Goal: Contribute content: Add original content to the website for others to see

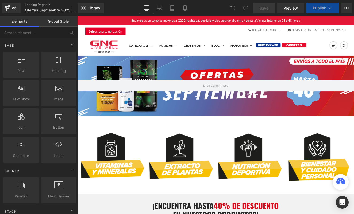
click at [328, 5] on button "Publish" at bounding box center [322, 8] width 33 height 11
click at [290, 6] on span "Preview" at bounding box center [290, 8] width 14 height 6
click at [334, 7] on button "Publish" at bounding box center [322, 8] width 33 height 11
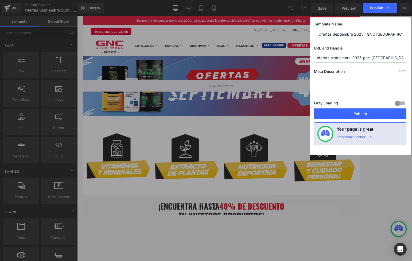
drag, startPoint x: 352, startPoint y: 60, endPoint x: 381, endPoint y: 61, distance: 28.6
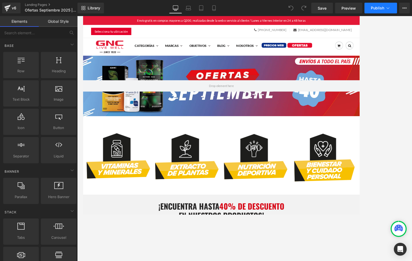
click at [354, 11] on button "Publish" at bounding box center [381, 8] width 33 height 11
click at [324, 8] on span "Save" at bounding box center [322, 8] width 9 height 6
click at [354, 106] on div at bounding box center [244, 138] width 335 height 245
click at [354, 7] on button "Publish" at bounding box center [381, 8] width 33 height 11
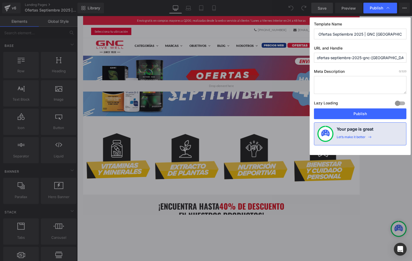
drag, startPoint x: 395, startPoint y: 59, endPoint x: 315, endPoint y: 58, distance: 79.7
click at [315, 58] on input "ofertas-septiembre-2025-gnc-[GEOGRAPHIC_DATA]" at bounding box center [360, 58] width 93 height 10
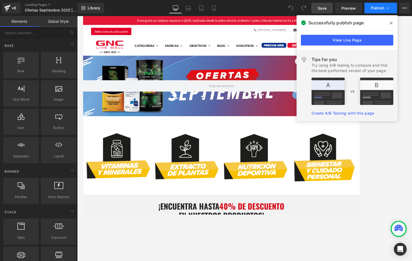
click at [354, 8] on icon at bounding box center [388, 7] width 5 height 5
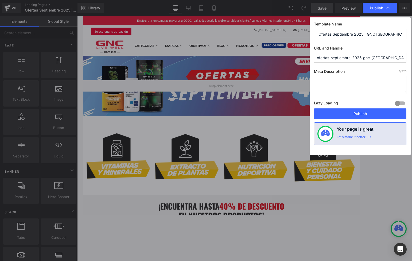
drag, startPoint x: 395, startPoint y: 59, endPoint x: 284, endPoint y: 58, distance: 111.0
click at [284, 58] on div "Publish Template Name Ofertas Septiembre 2025 | GNC [GEOGRAPHIC_DATA] URL and H…" at bounding box center [206, 130] width 412 height 261
click at [354, 116] on button "Publish" at bounding box center [360, 113] width 93 height 11
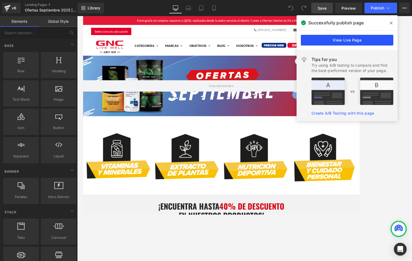
click at [354, 41] on link "View Live Page" at bounding box center [347, 40] width 93 height 11
